Goal: Task Accomplishment & Management: Use online tool/utility

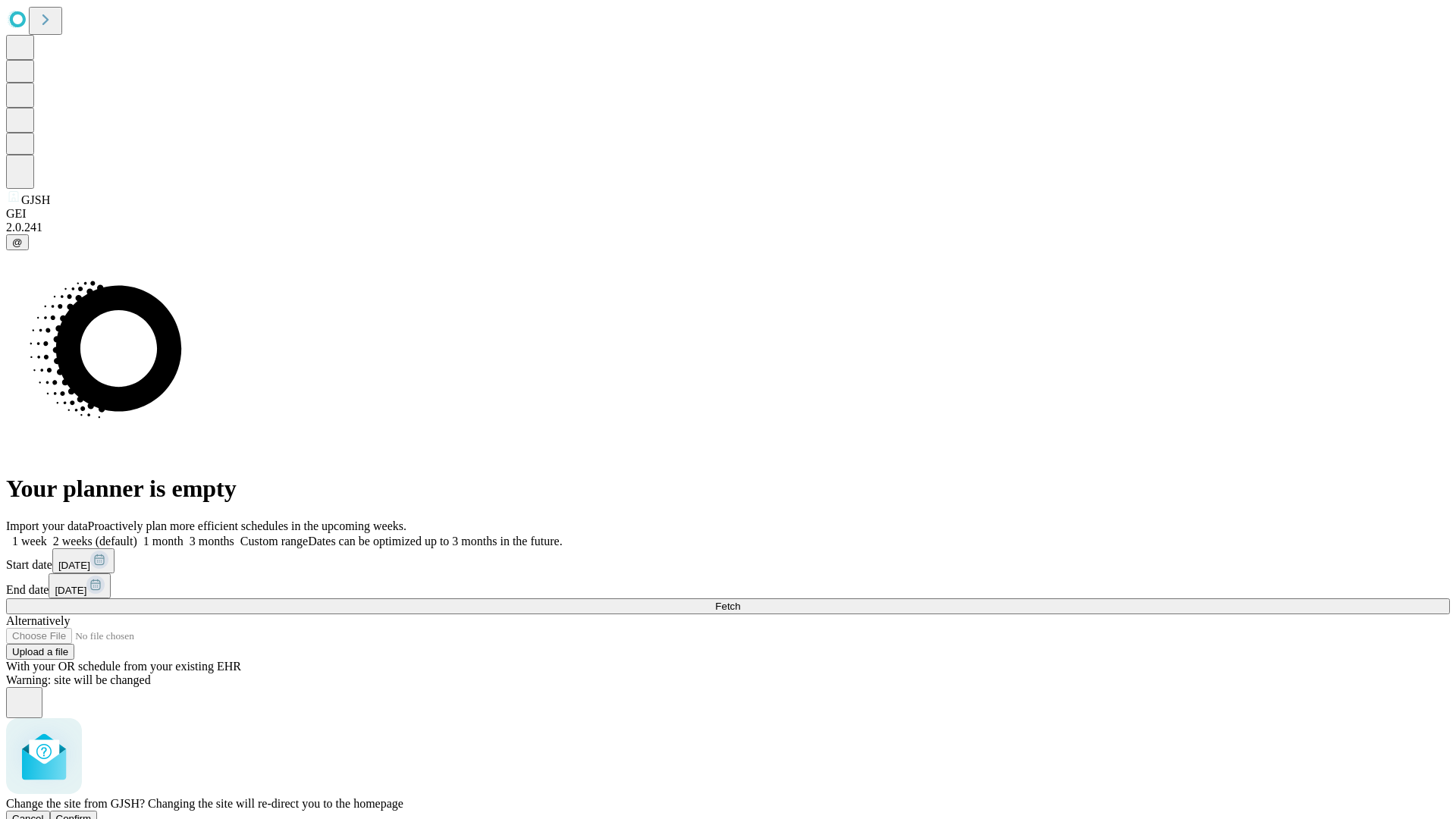
click at [91, 813] on span "Confirm" at bounding box center [74, 818] width 36 height 12
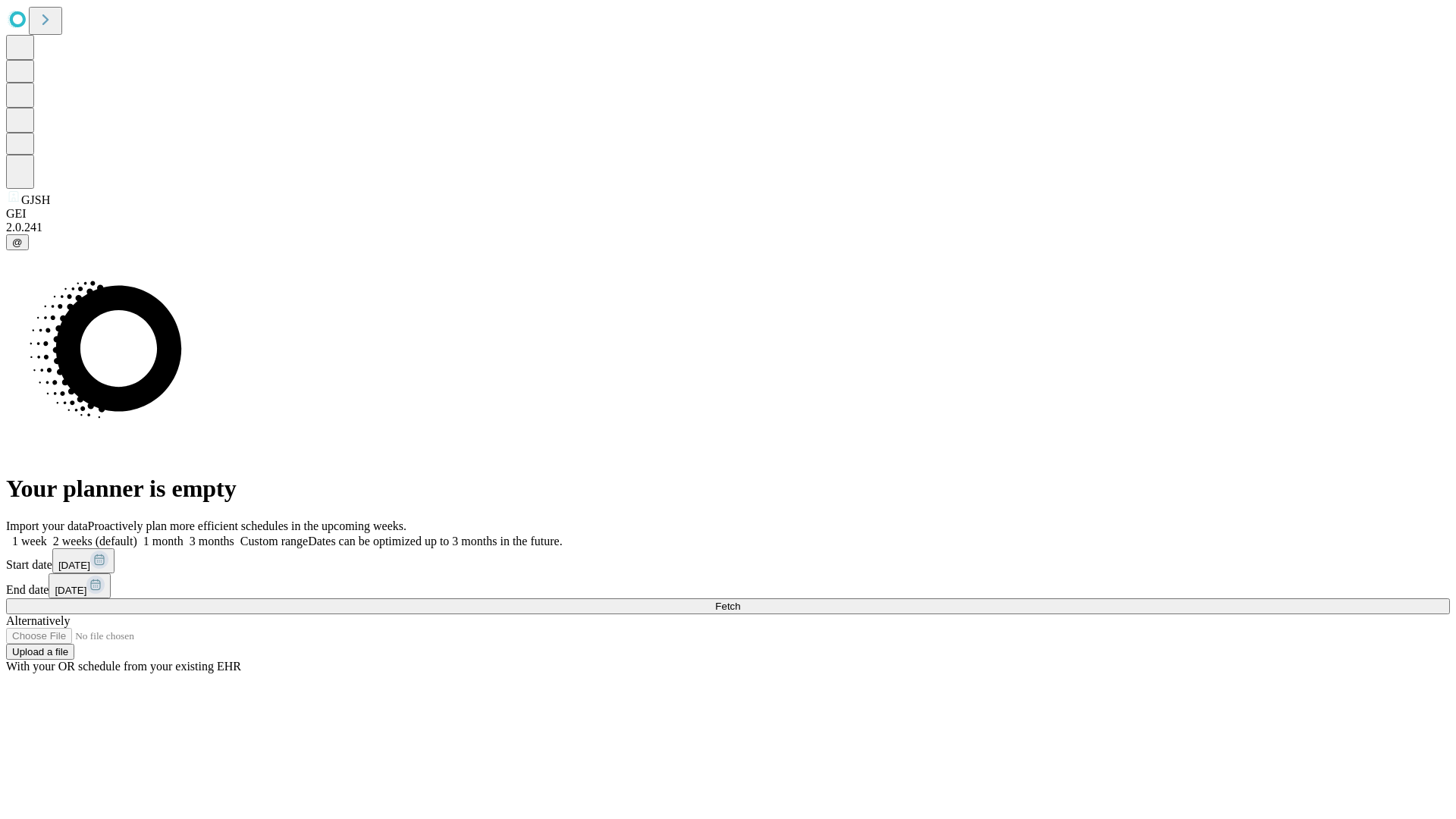
click at [47, 535] on label "1 week" at bounding box center [26, 541] width 41 height 13
click at [740, 601] on span "Fetch" at bounding box center [727, 606] width 25 height 12
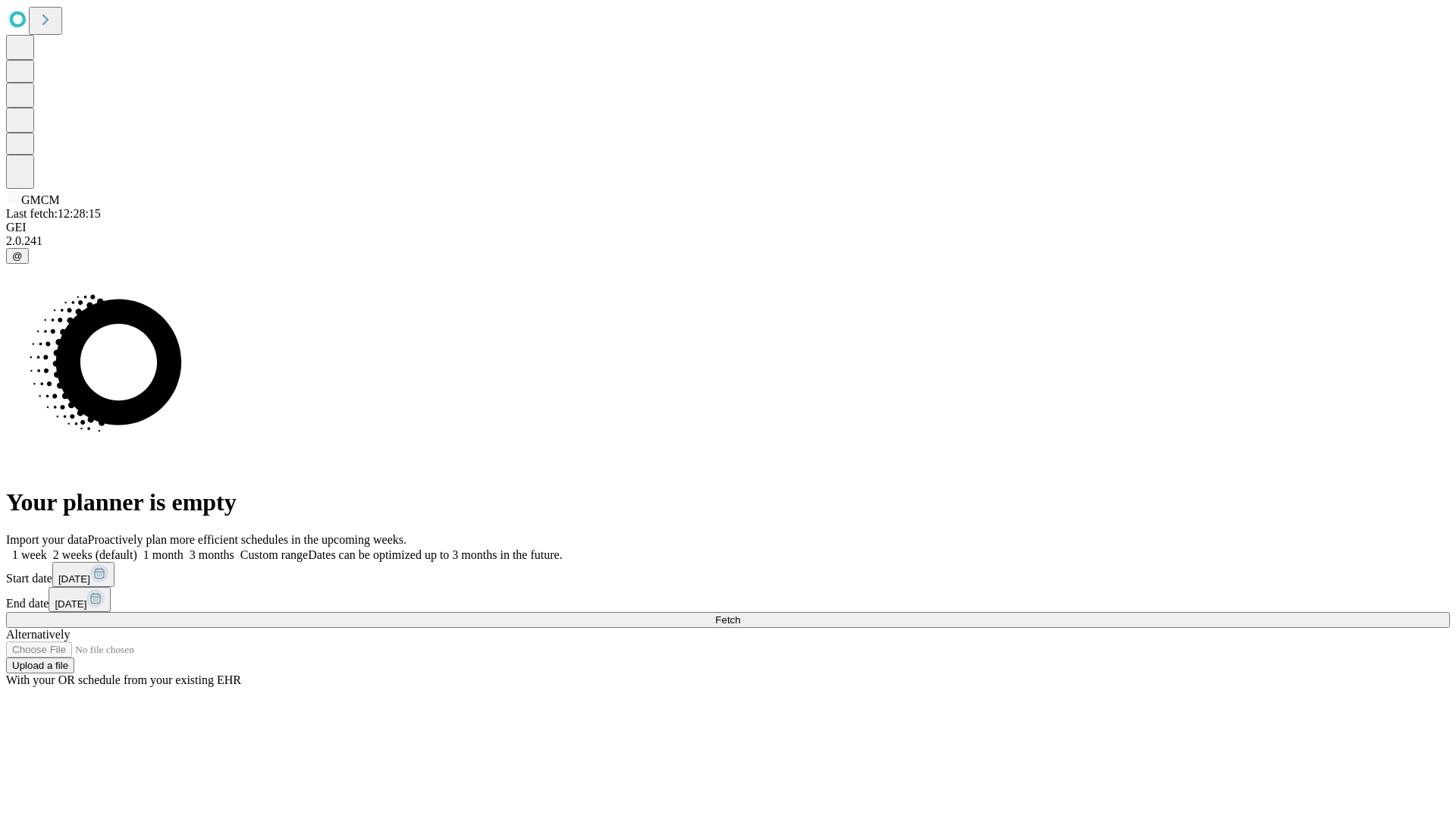
click at [47, 548] on label "1 week" at bounding box center [26, 555] width 41 height 13
click at [740, 614] on span "Fetch" at bounding box center [727, 620] width 25 height 12
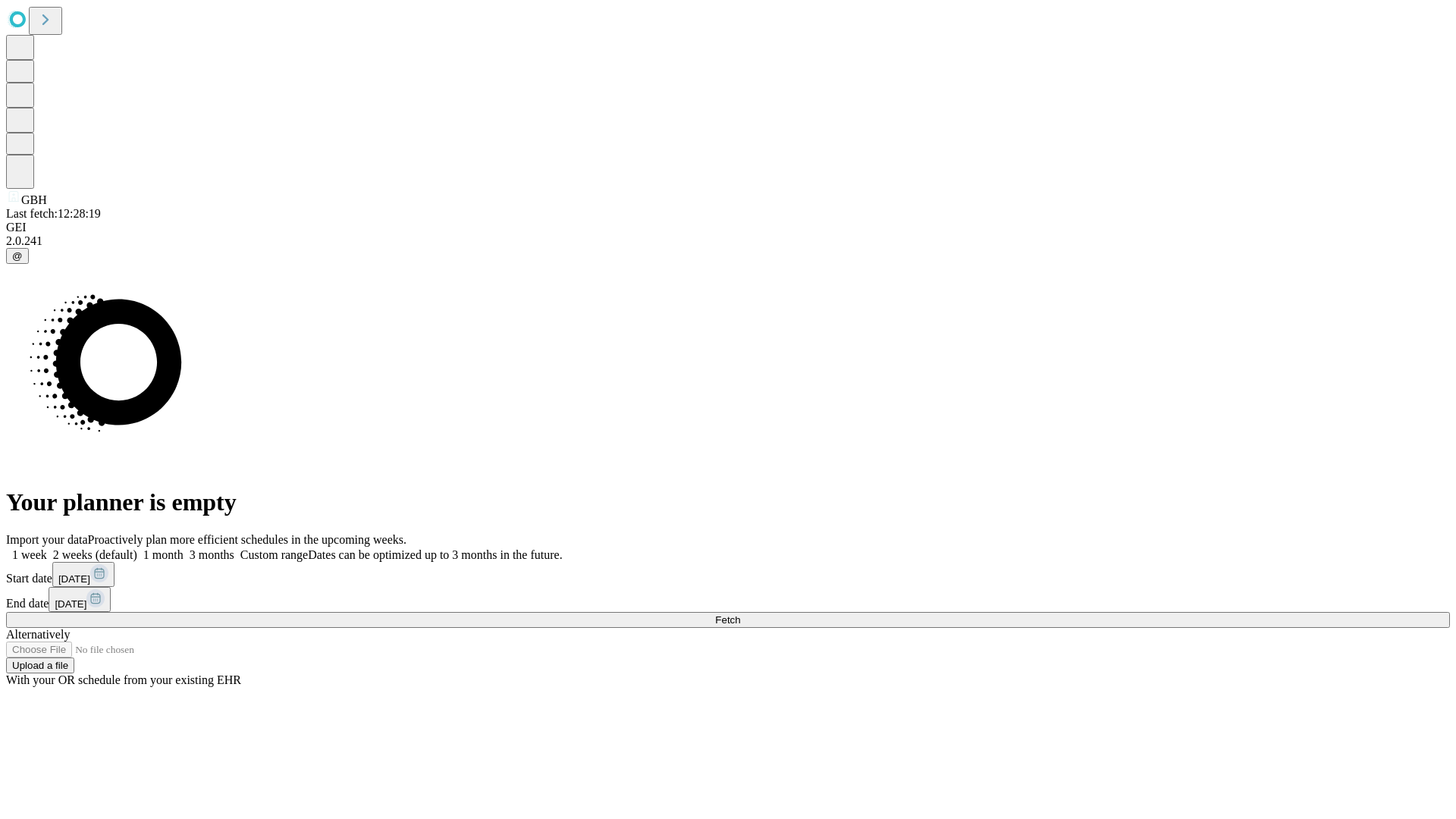
click at [47, 548] on label "1 week" at bounding box center [26, 555] width 41 height 13
click at [740, 614] on span "Fetch" at bounding box center [727, 620] width 25 height 12
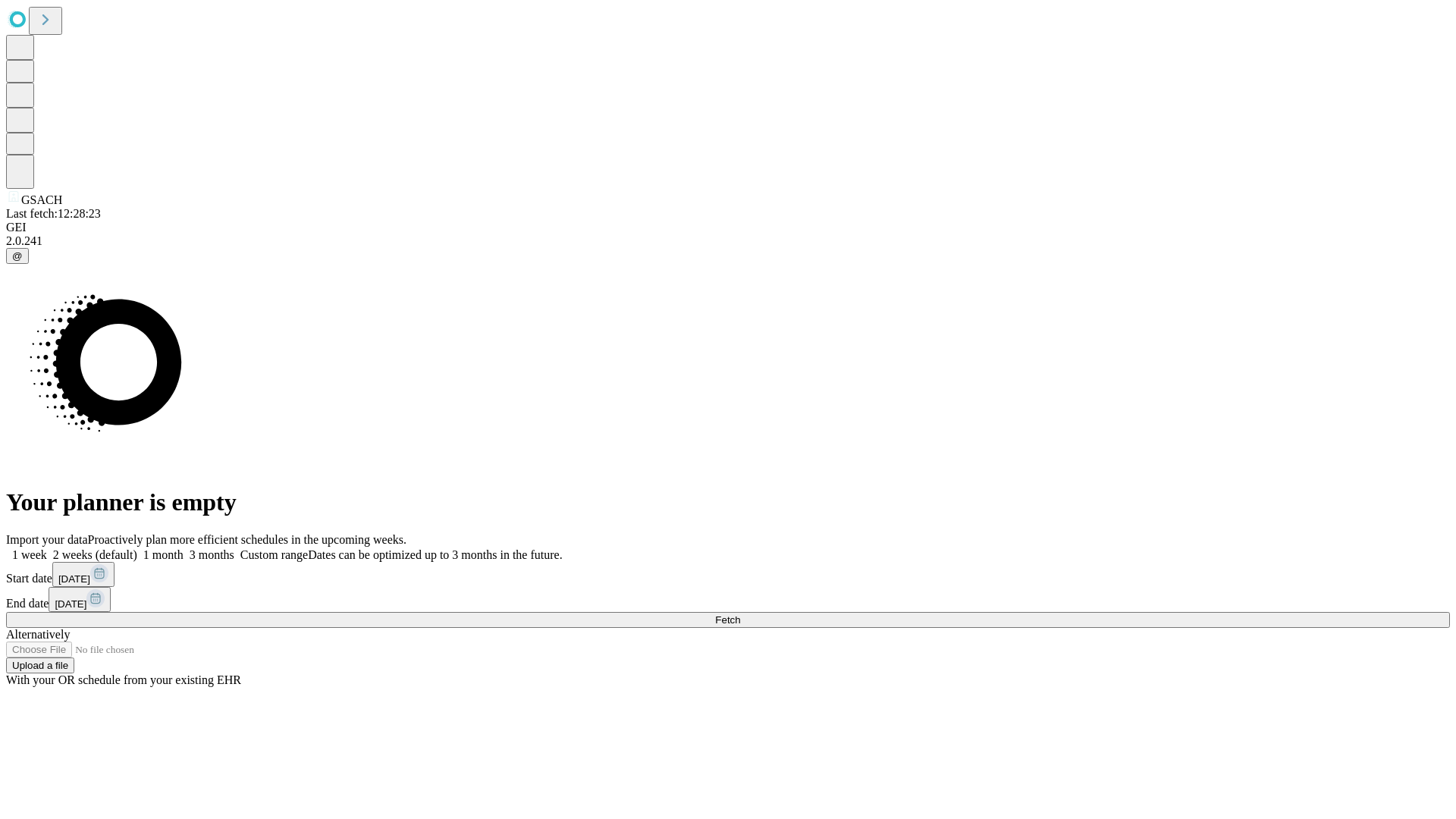
click at [47, 548] on label "1 week" at bounding box center [26, 555] width 41 height 13
click at [740, 614] on span "Fetch" at bounding box center [727, 620] width 25 height 12
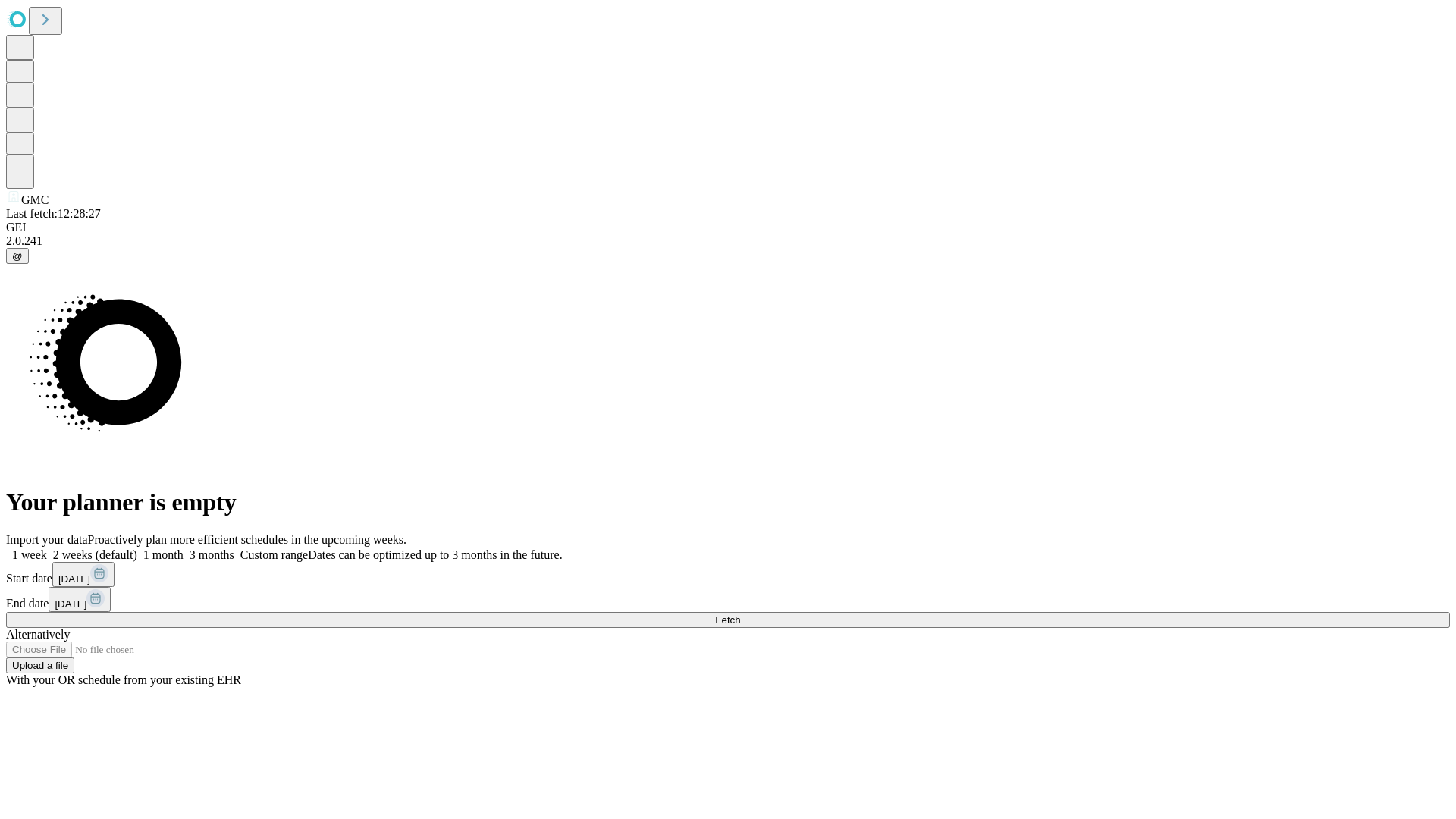
click at [47, 548] on label "1 week" at bounding box center [26, 555] width 41 height 13
click at [740, 614] on span "Fetch" at bounding box center [727, 620] width 25 height 12
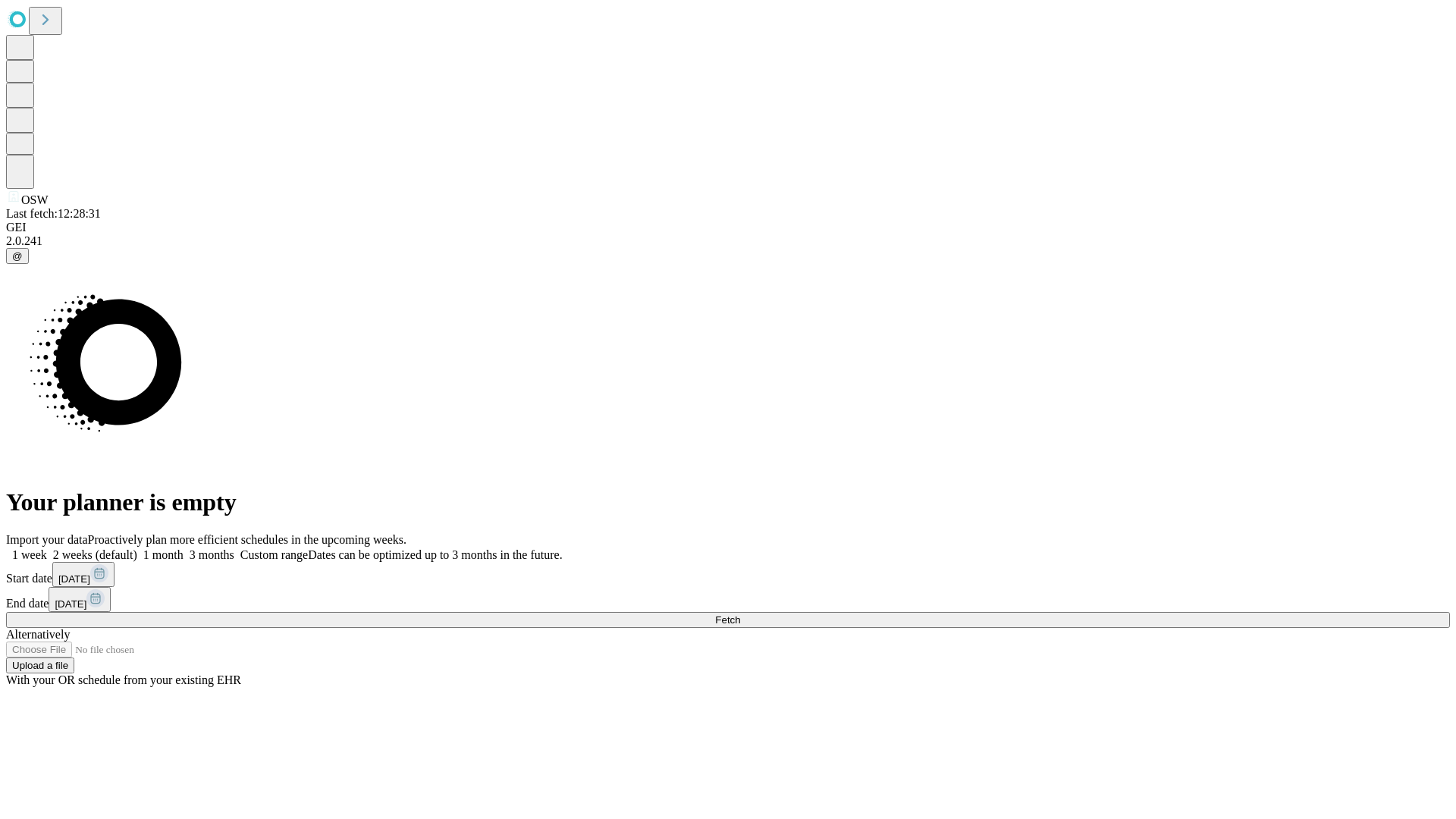
click at [47, 548] on label "1 week" at bounding box center [26, 555] width 41 height 13
click at [740, 614] on span "Fetch" at bounding box center [727, 620] width 25 height 12
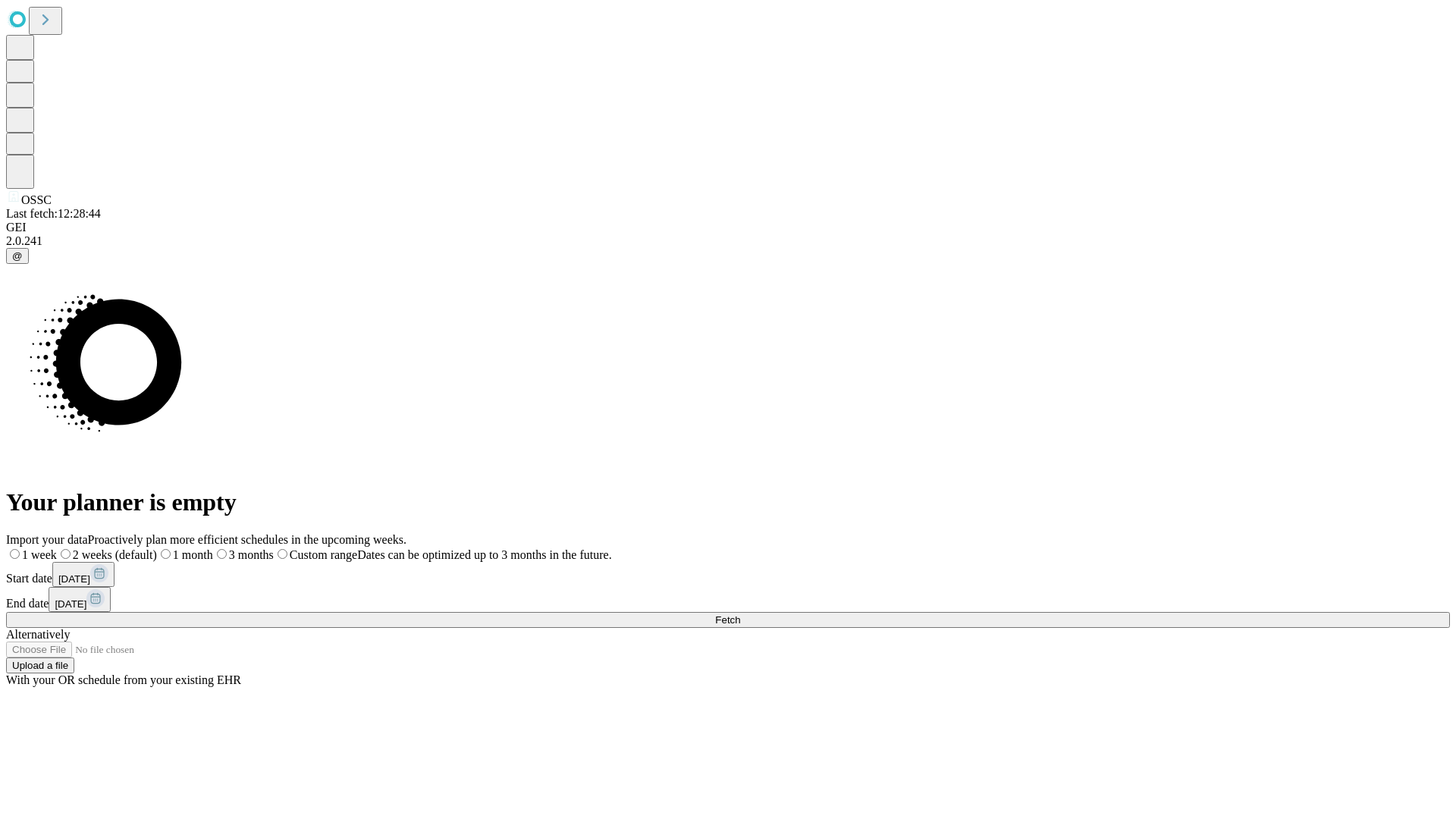
click at [740, 614] on span "Fetch" at bounding box center [727, 620] width 25 height 12
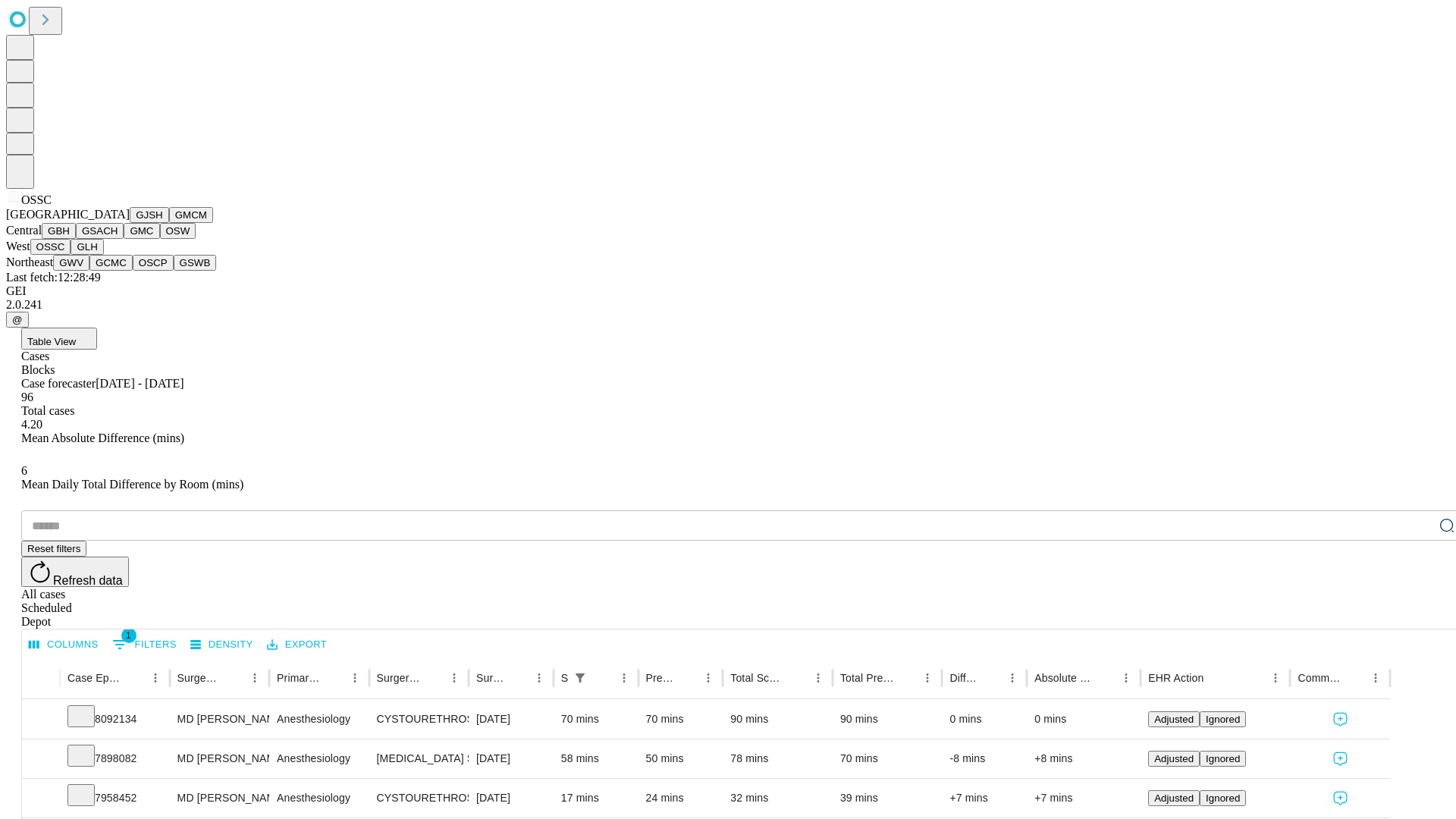
click at [103, 255] on button "GLH" at bounding box center [87, 247] width 33 height 16
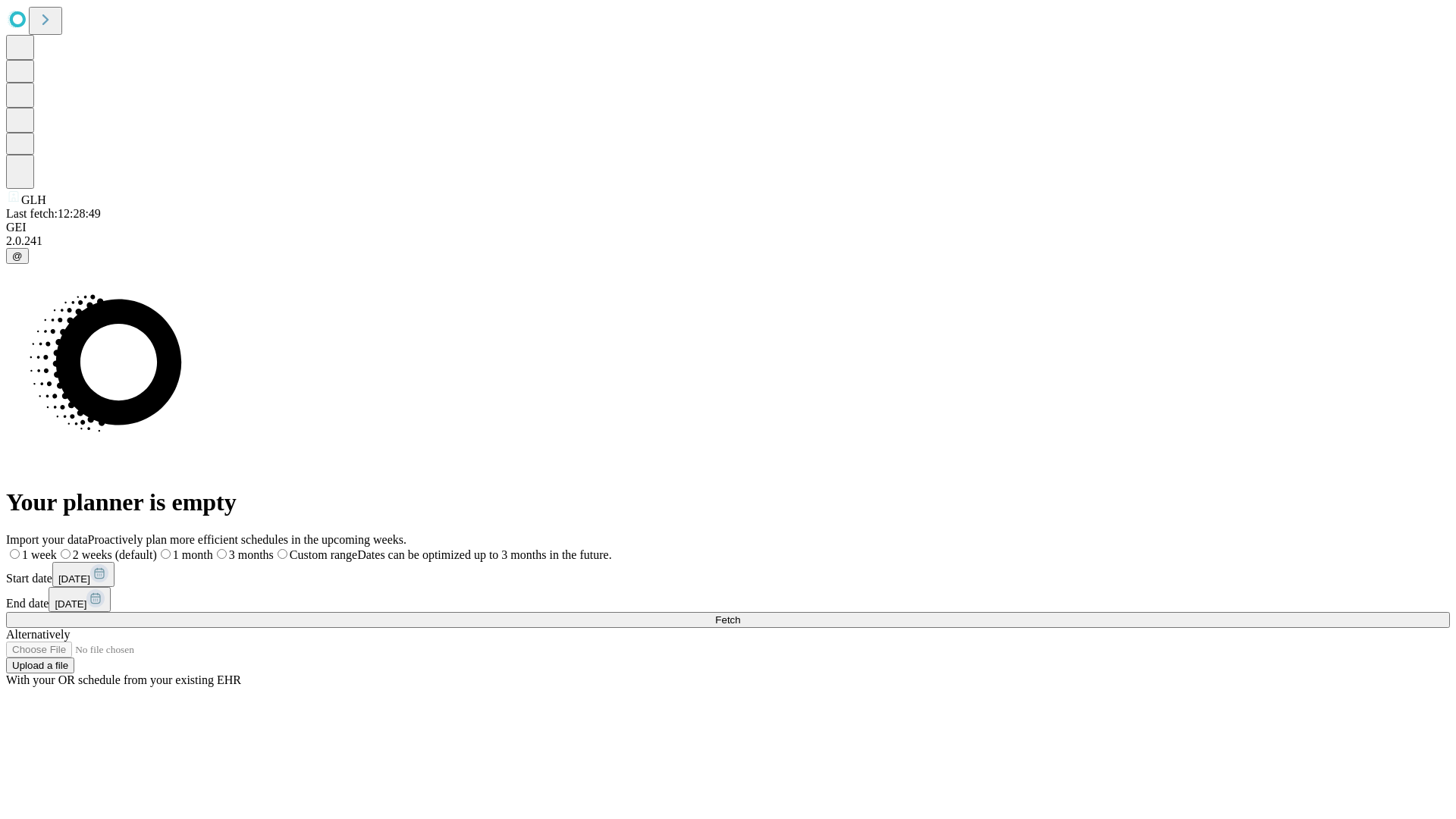
click at [57, 548] on label "1 week" at bounding box center [32, 555] width 51 height 13
click at [740, 614] on span "Fetch" at bounding box center [727, 620] width 25 height 12
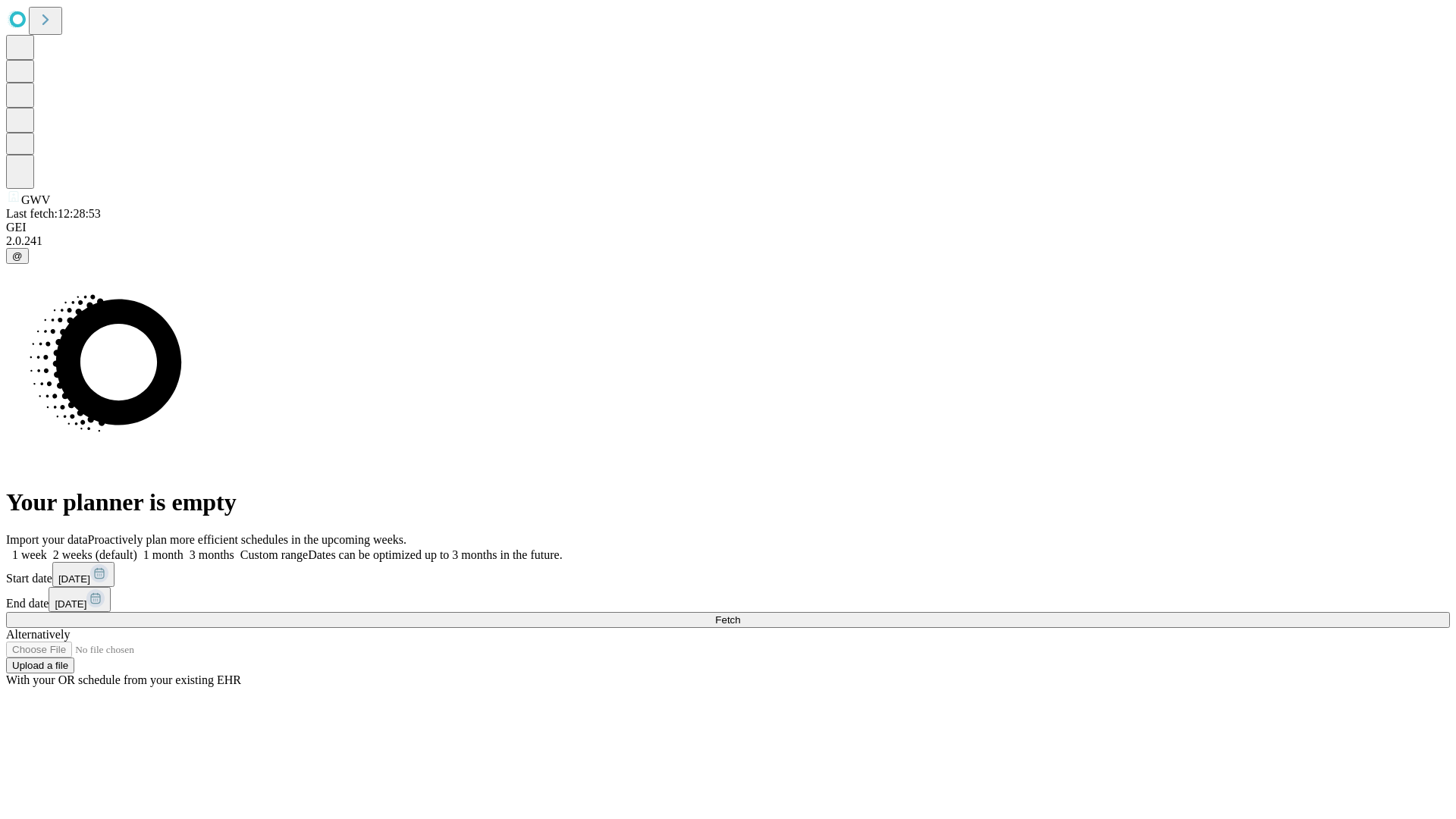
click at [740, 614] on span "Fetch" at bounding box center [727, 620] width 25 height 12
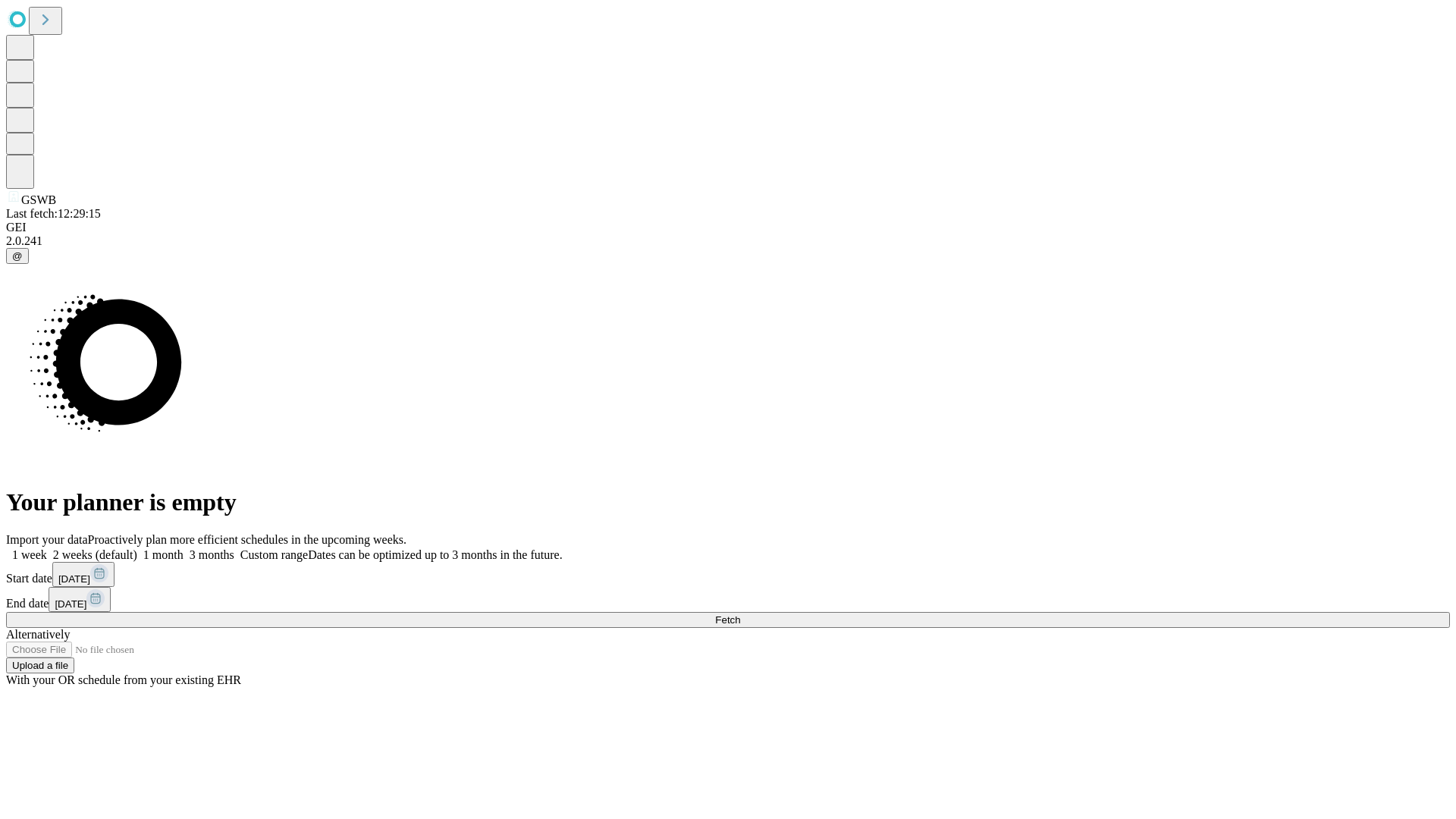
click at [47, 548] on label "1 week" at bounding box center [26, 555] width 41 height 13
click at [740, 614] on span "Fetch" at bounding box center [727, 620] width 25 height 12
